Goal: Information Seeking & Learning: Learn about a topic

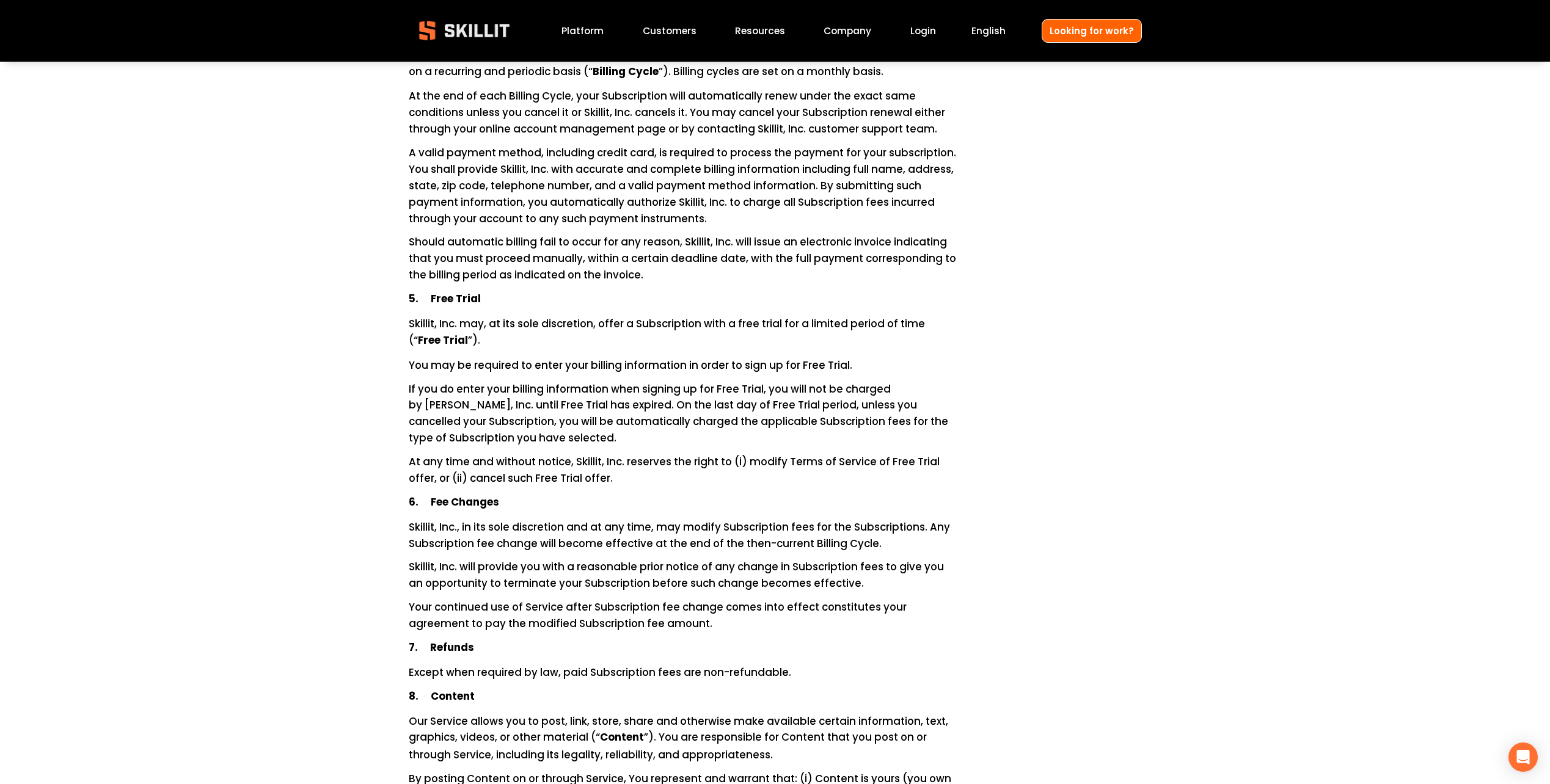
scroll to position [1038, 0]
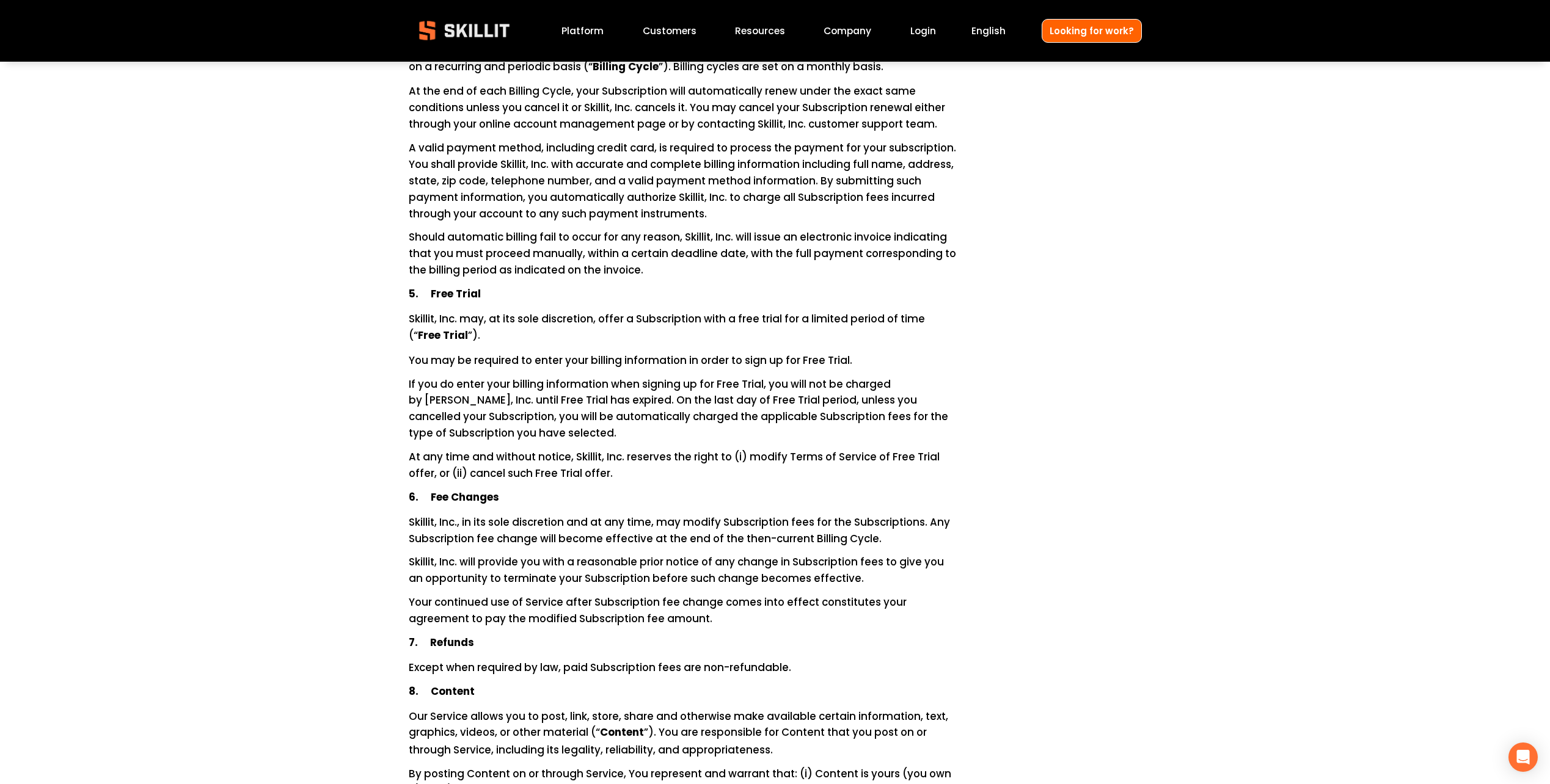
drag, startPoint x: 680, startPoint y: 305, endPoint x: 901, endPoint y: 456, distance: 267.7
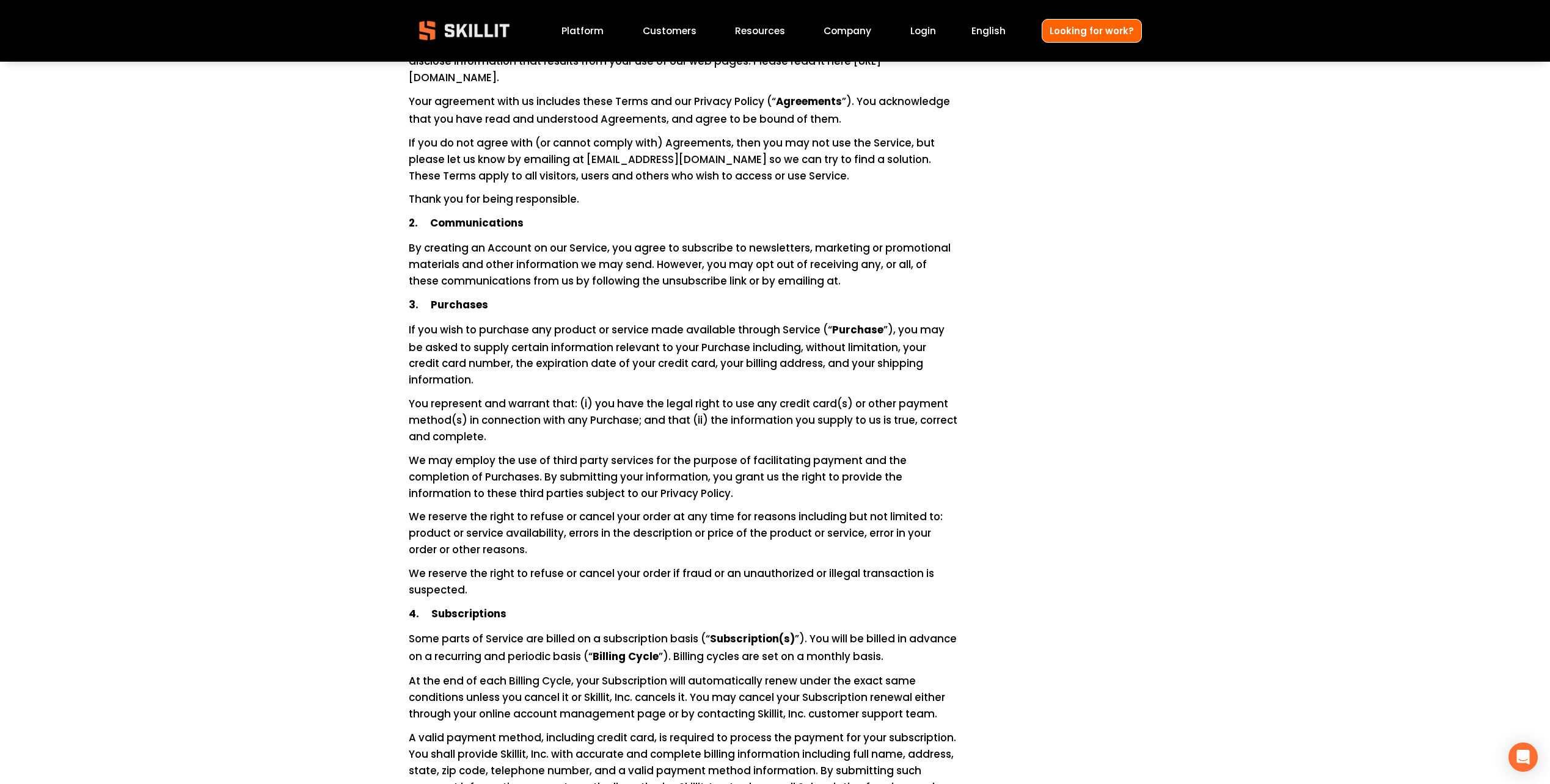
scroll to position [366, 0]
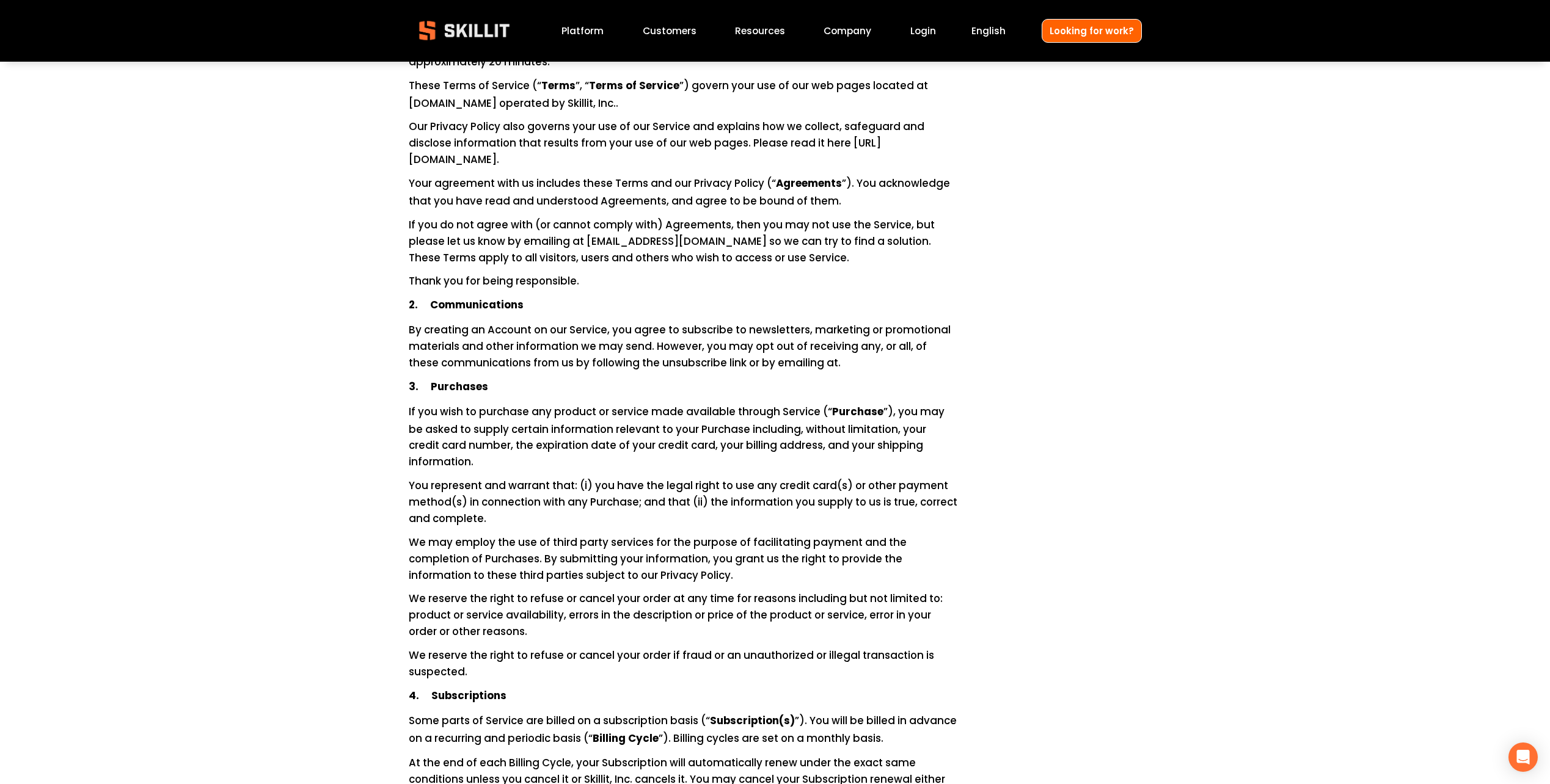
drag, startPoint x: 1154, startPoint y: 457, endPoint x: 1134, endPoint y: 460, distance: 20.2
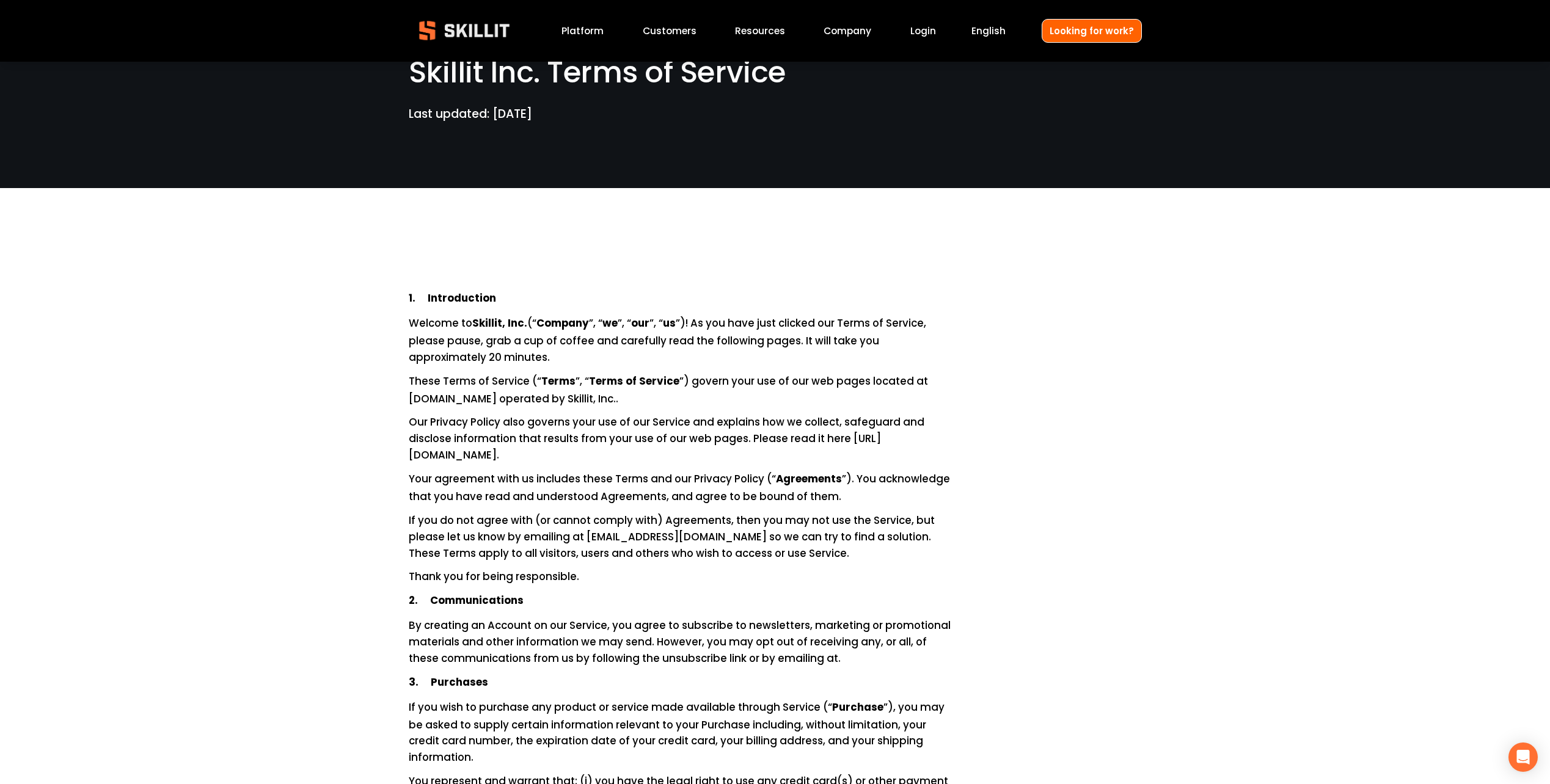
scroll to position [2469, 0]
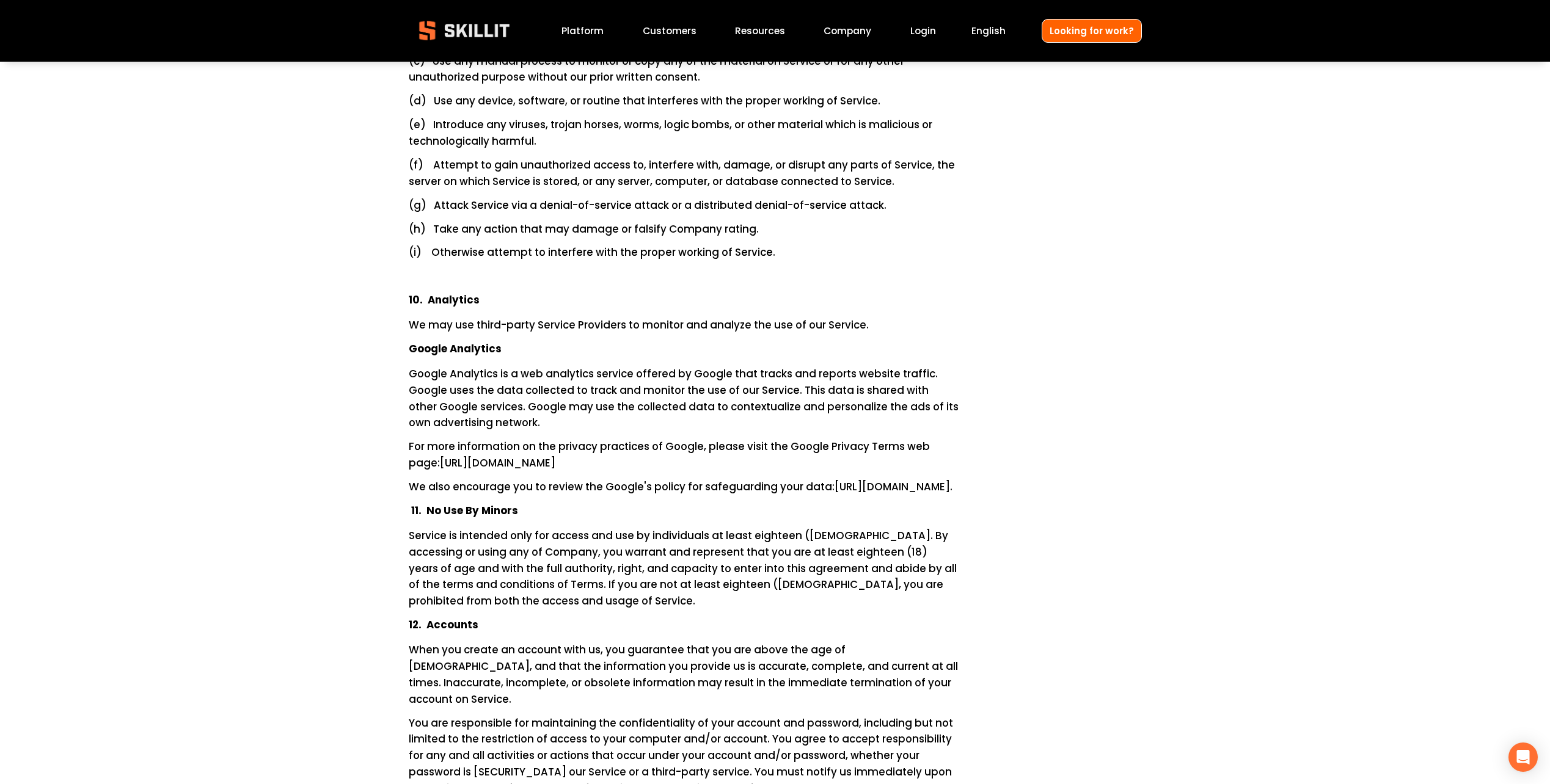
click at [931, 221] on p "(h) Take any action that may damage or falsify Company rating." at bounding box center [683, 229] width 550 height 16
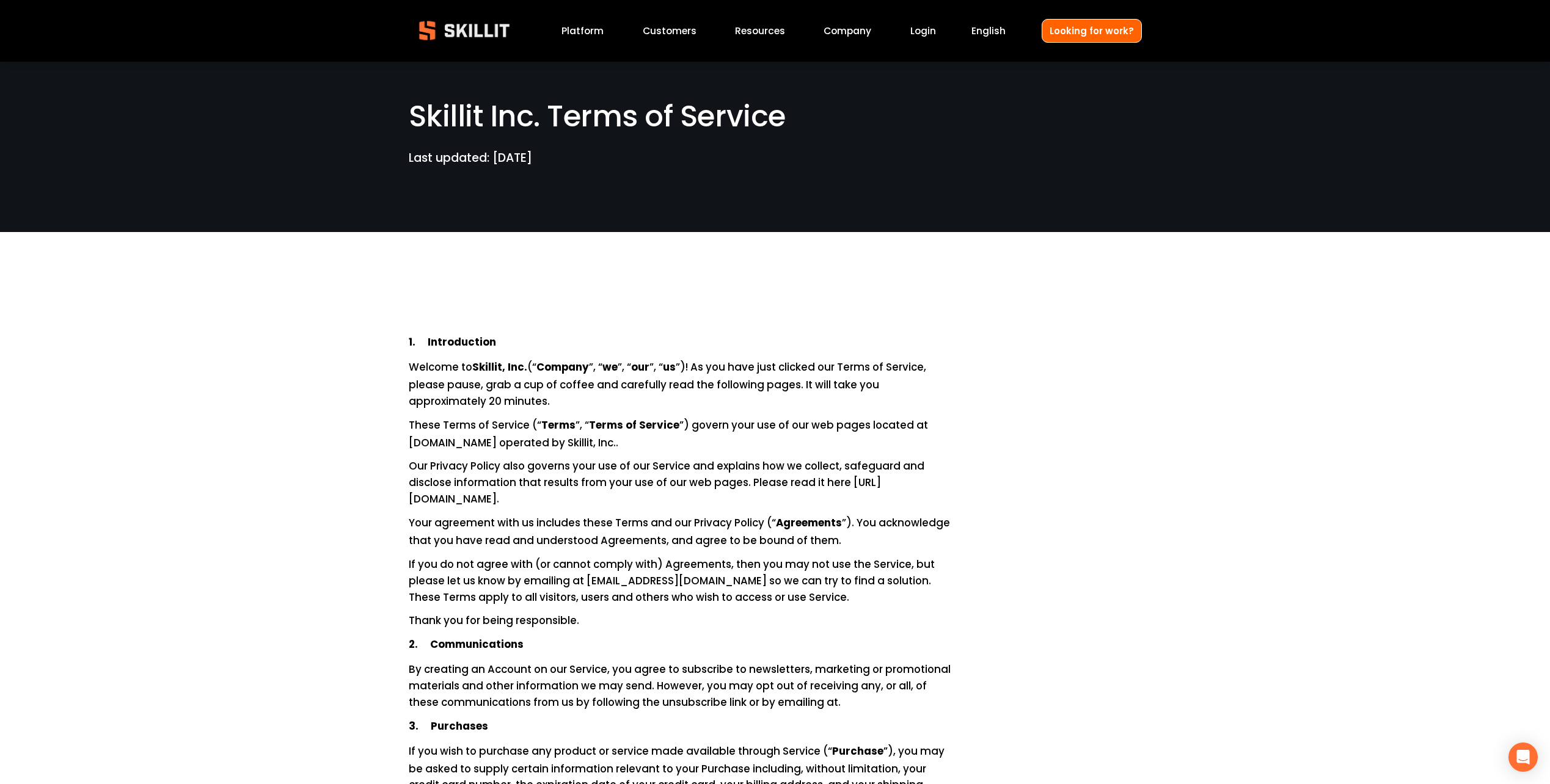
scroll to position [0, 0]
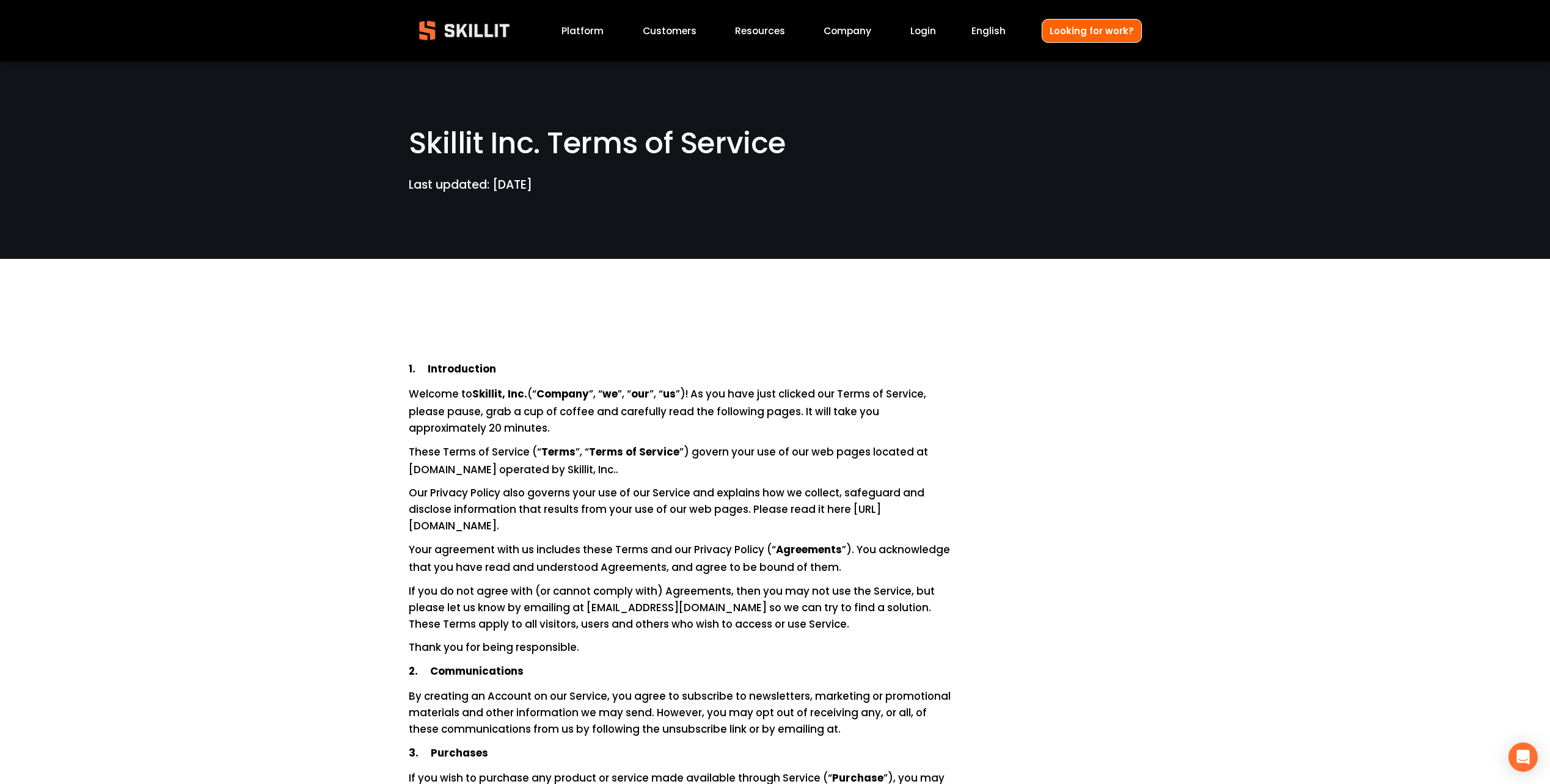
click at [578, 29] on link "Platform" at bounding box center [582, 30] width 43 height 16
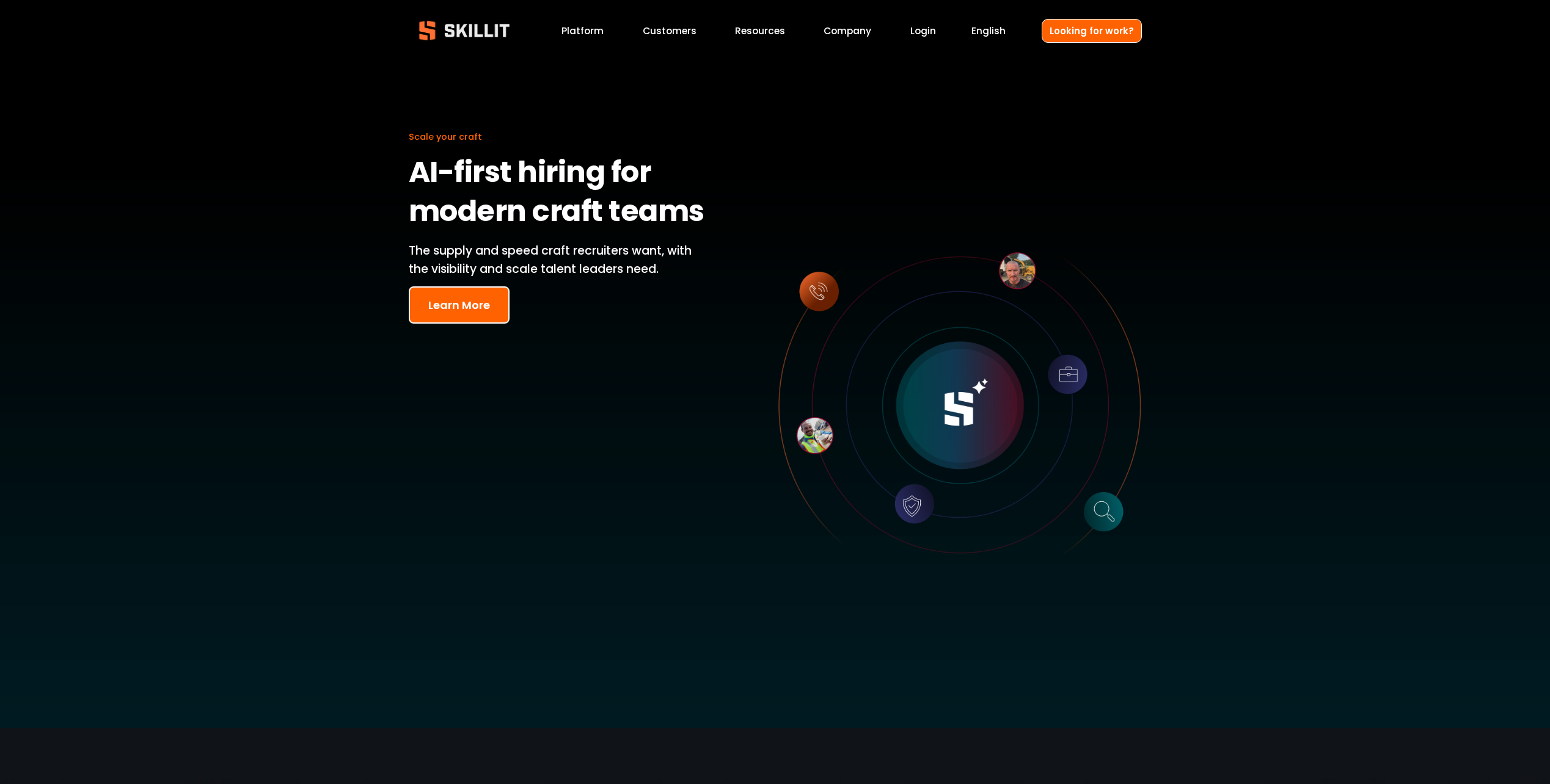
click at [680, 35] on link "Customers" at bounding box center [669, 30] width 54 height 16
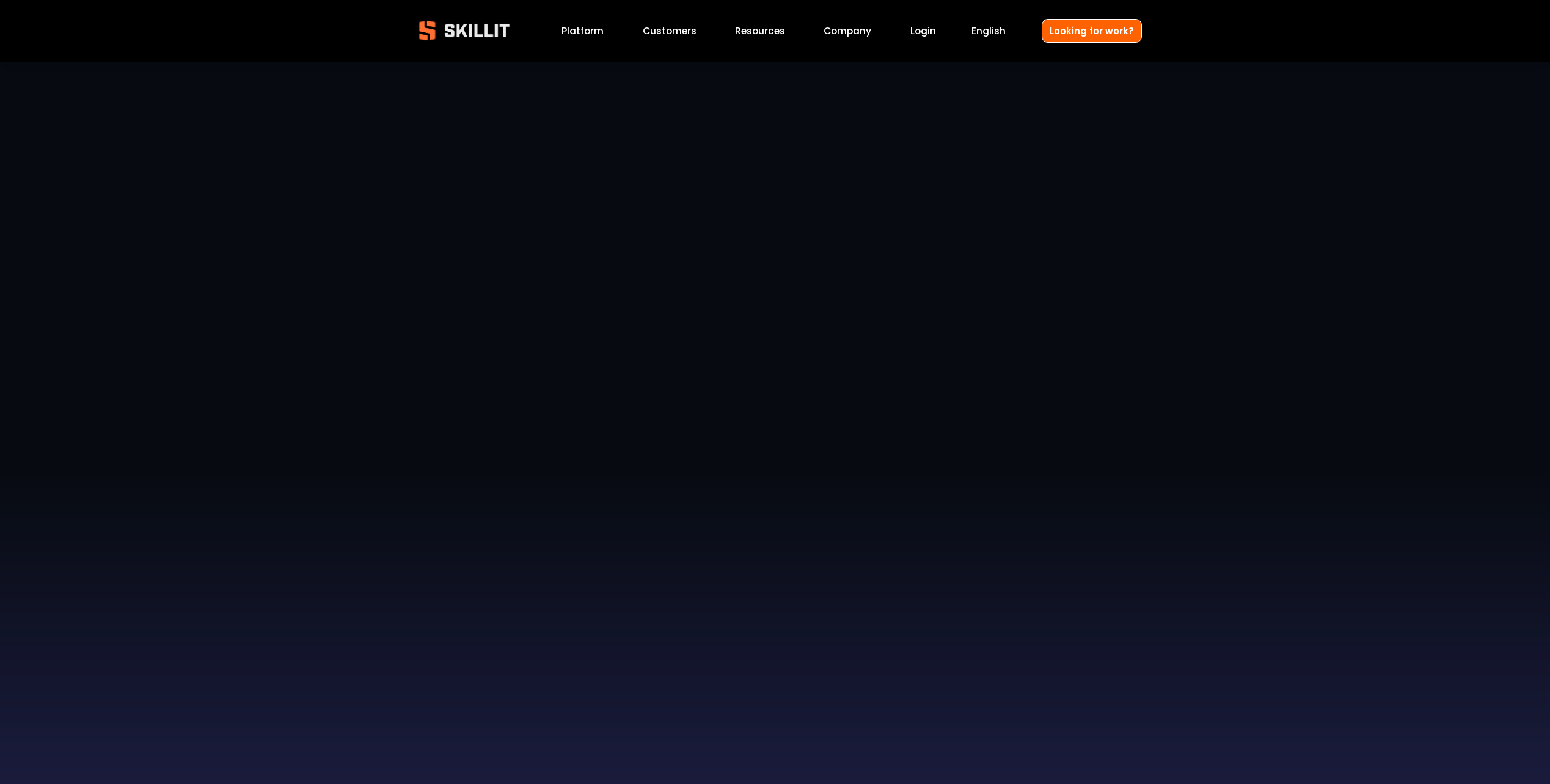
click at [0, 0] on span "Pricing" at bounding box center [0, 0] width 0 height 0
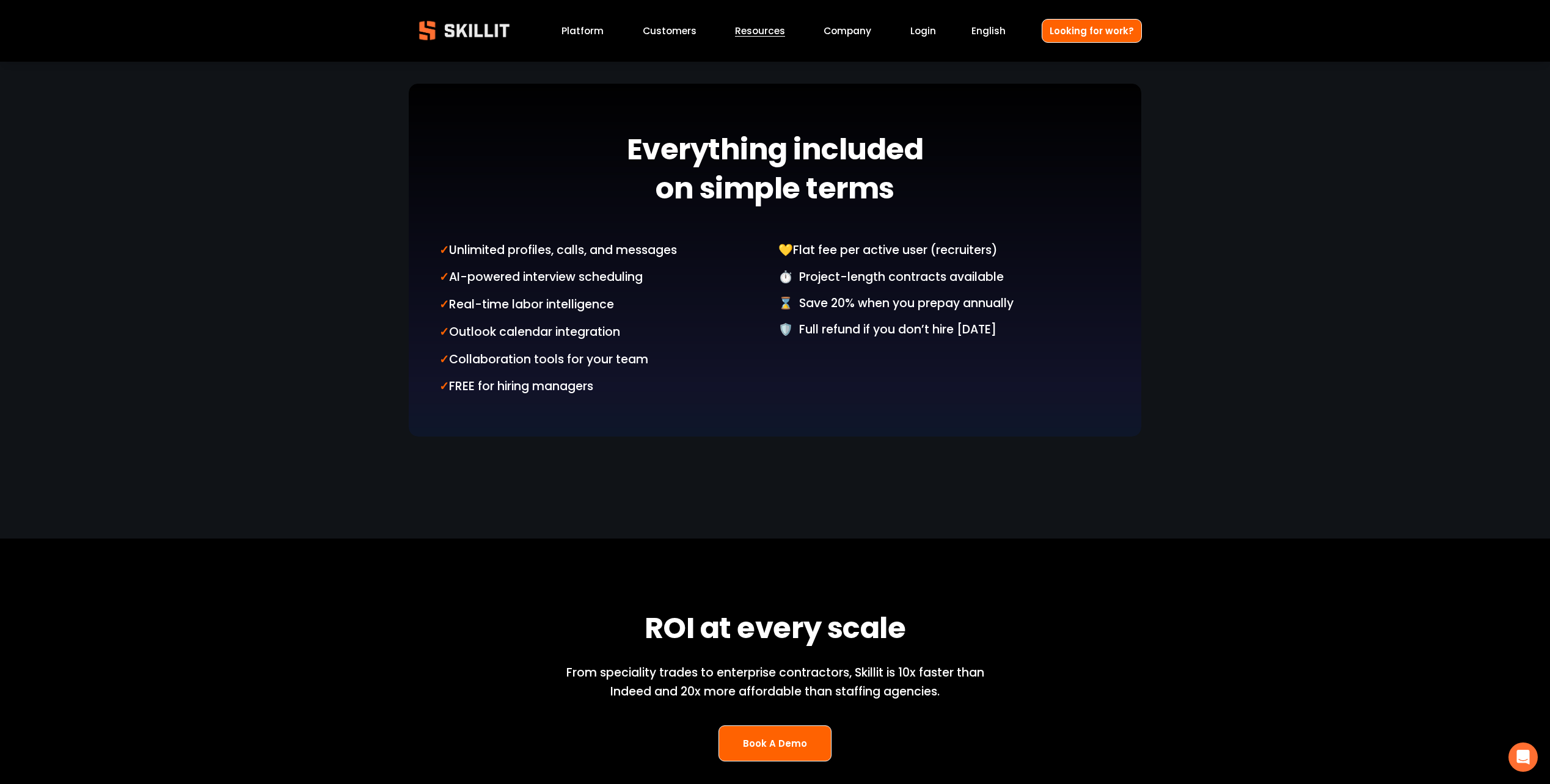
scroll to position [1221, 0]
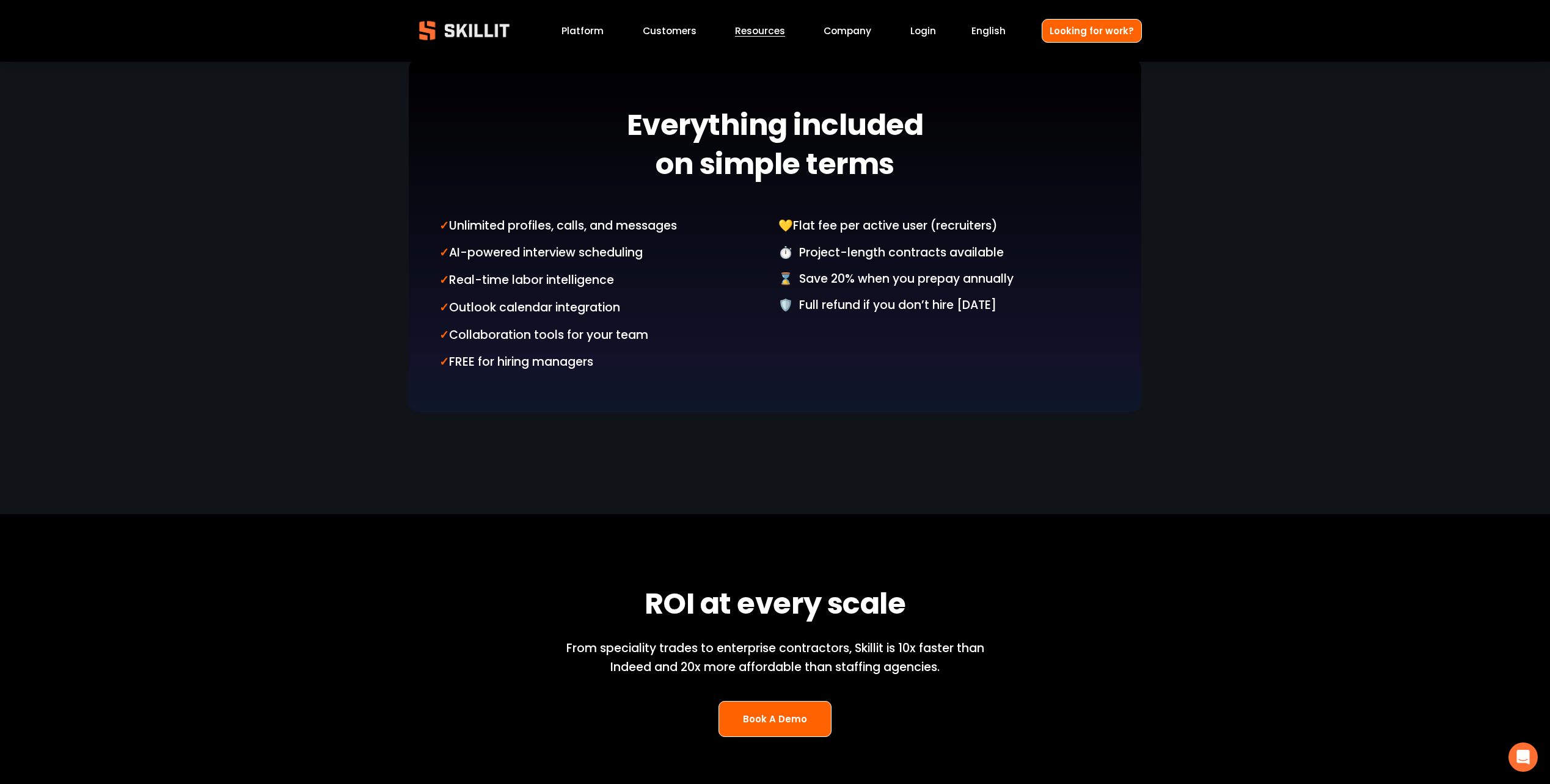
drag, startPoint x: 1029, startPoint y: 304, endPoint x: 420, endPoint y: 218, distance: 615.0
click at [1137, 307] on div at bounding box center [775, 235] width 733 height 353
